Goal: Navigation & Orientation: Find specific page/section

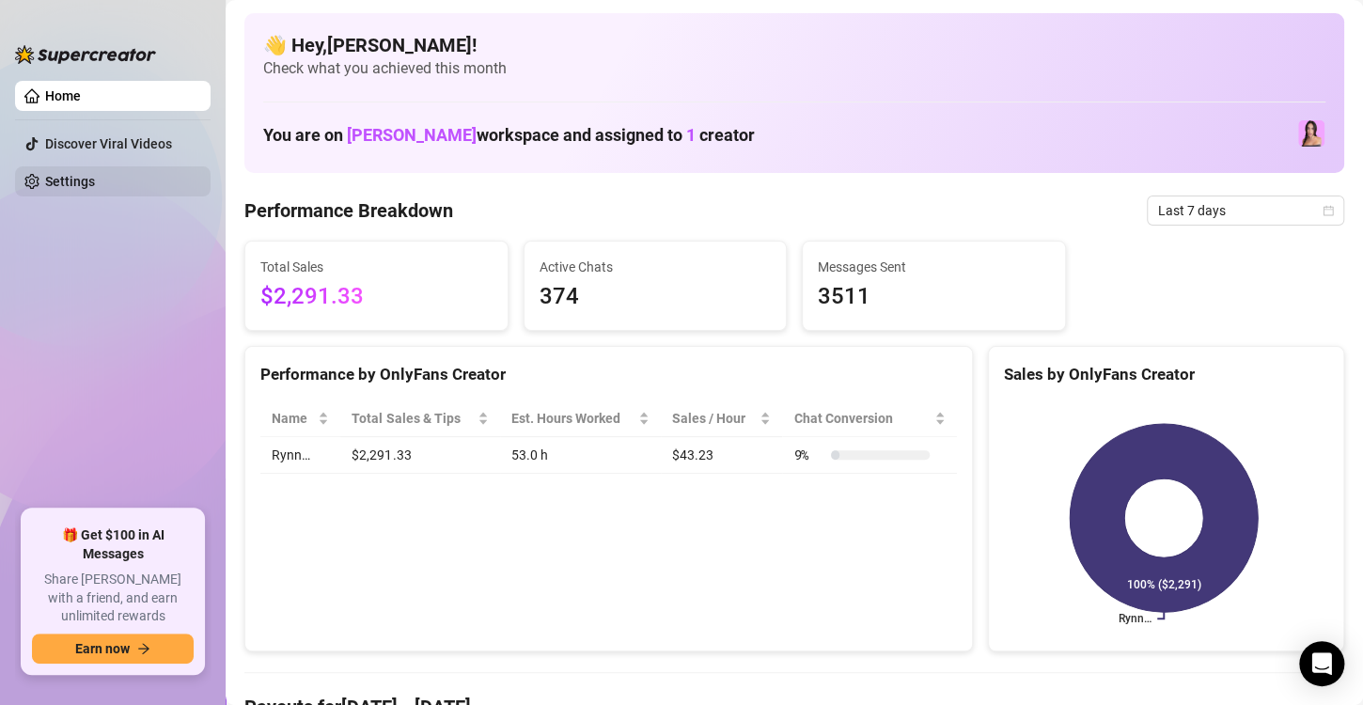
click at [94, 188] on link "Settings" at bounding box center [70, 181] width 50 height 15
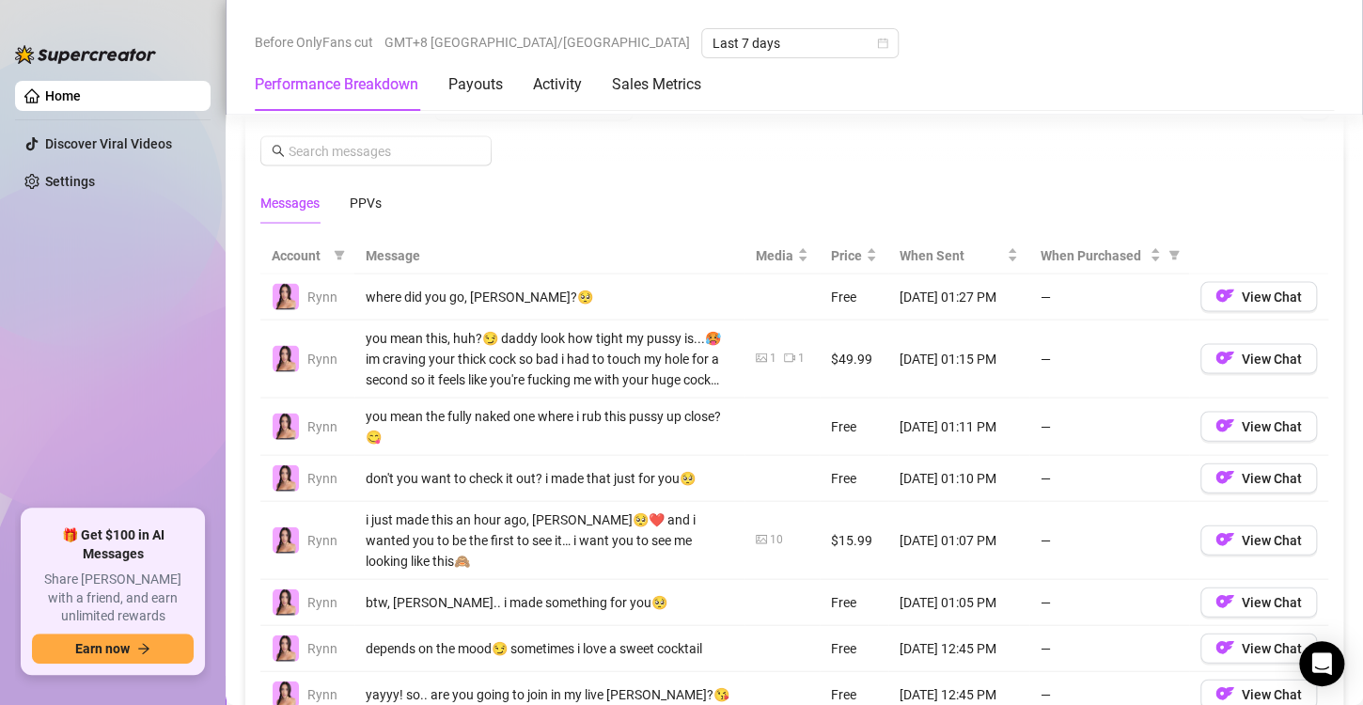
scroll to position [1598, 0]
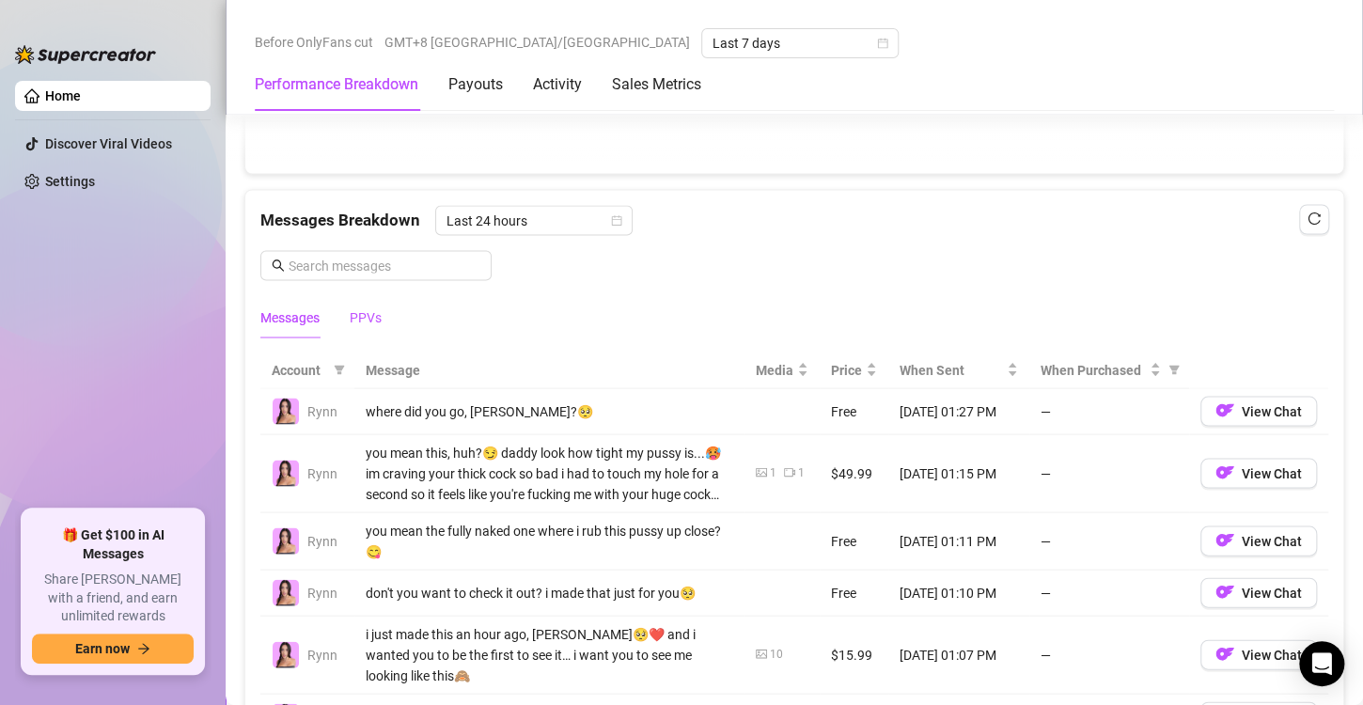
click at [370, 306] on div "PPVs" at bounding box center [366, 316] width 32 height 21
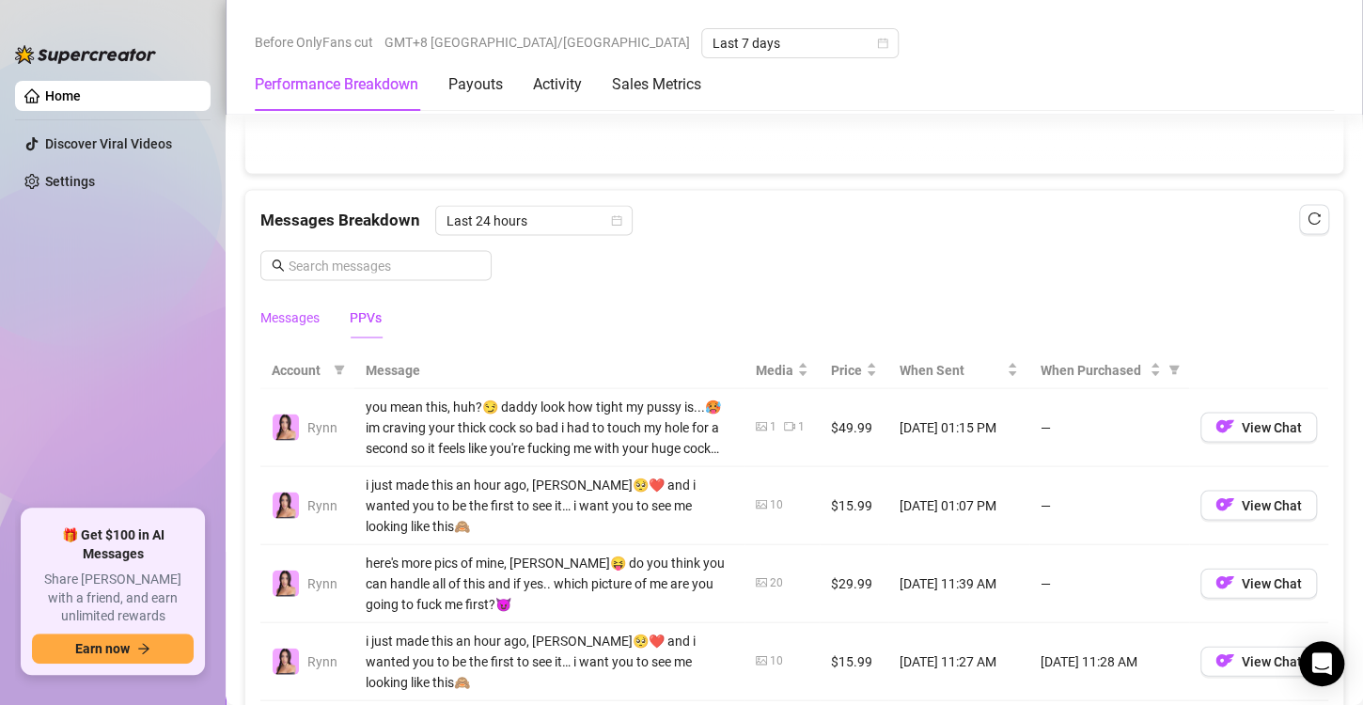
click at [274, 315] on div "Messages" at bounding box center [289, 316] width 59 height 21
